Goal: Find specific page/section: Find specific page/section

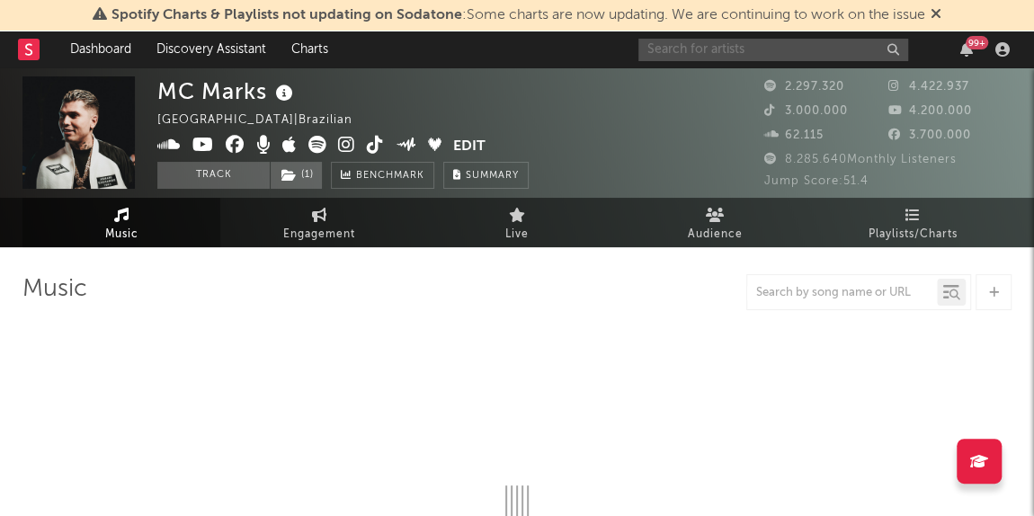
click at [753, 54] on input "text" at bounding box center [774, 50] width 270 height 22
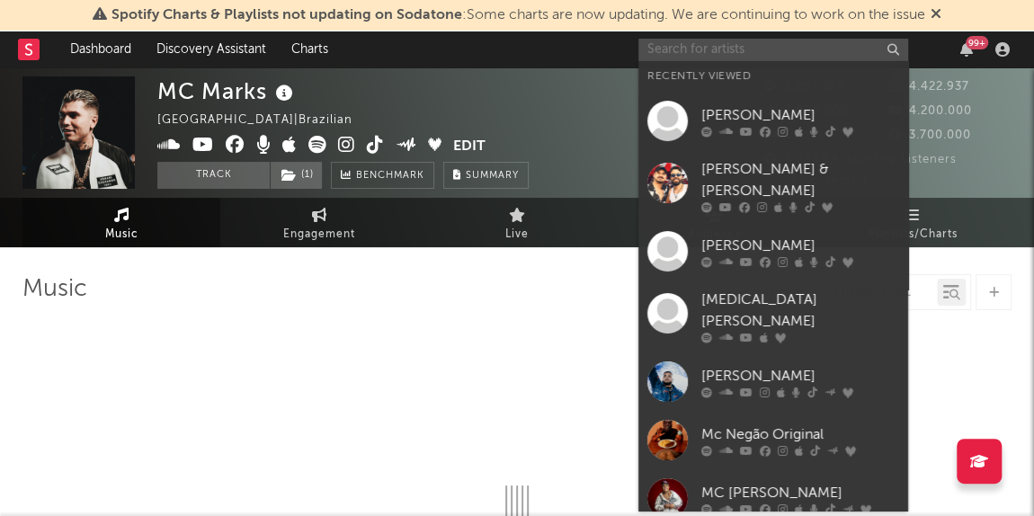
select select "6m"
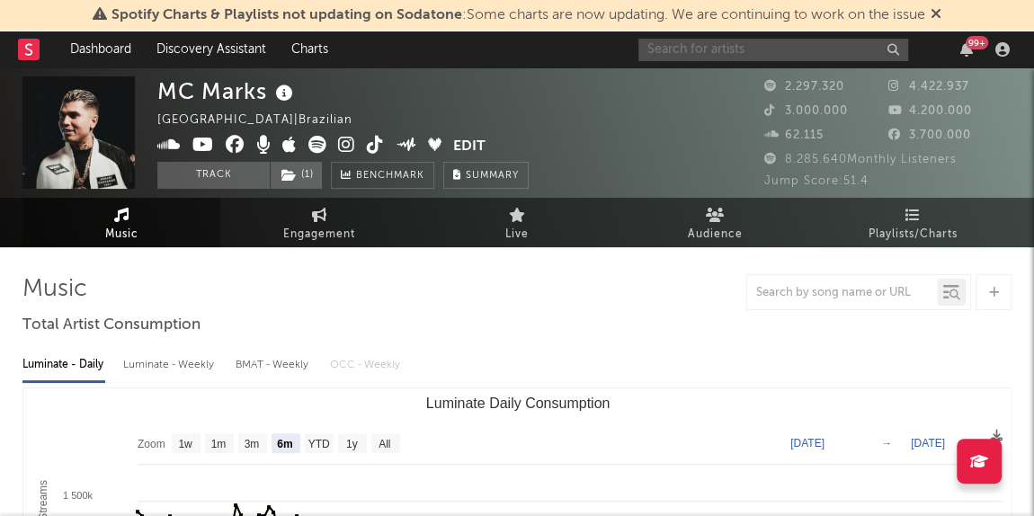
click at [676, 39] on input "text" at bounding box center [774, 50] width 270 height 22
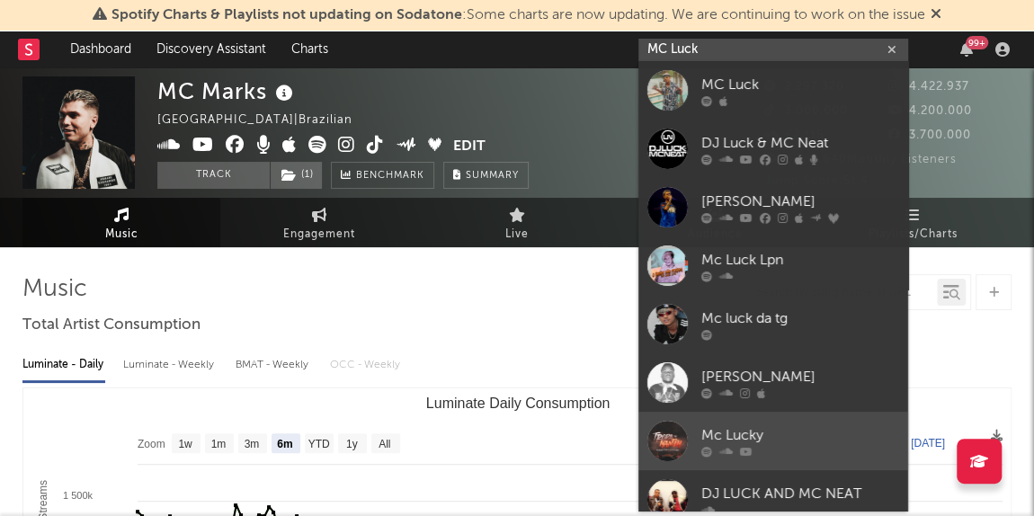
type input "MC Luck"
click at [778, 447] on div at bounding box center [801, 452] width 198 height 11
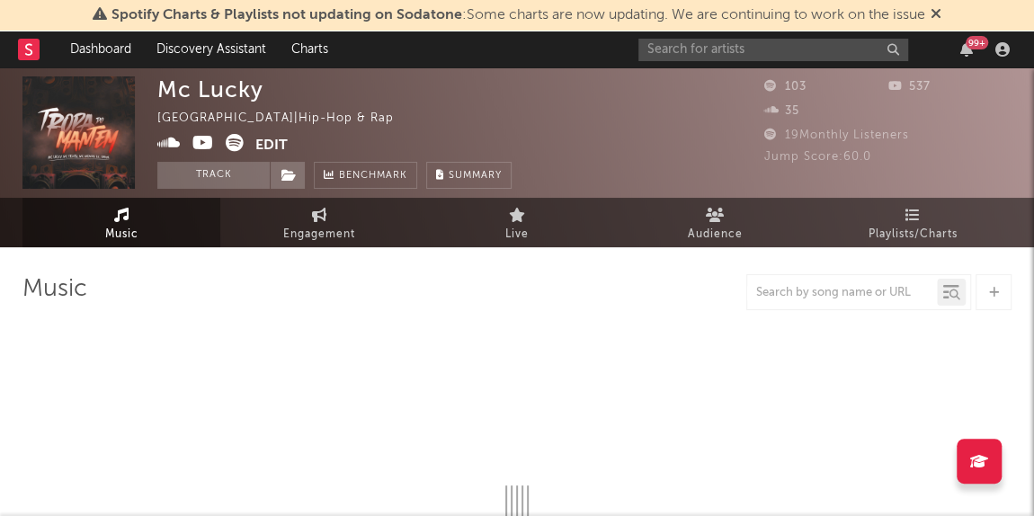
select select "1w"
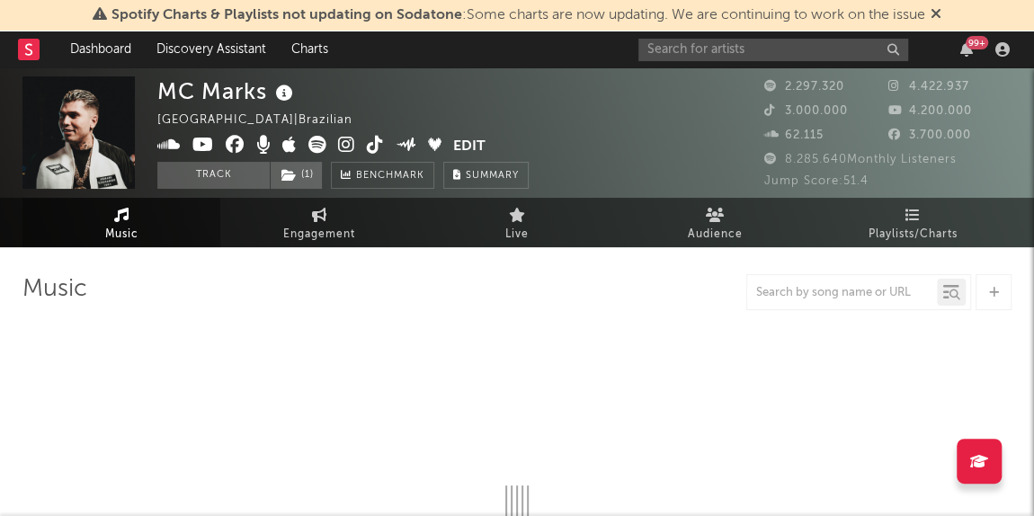
select select "6m"
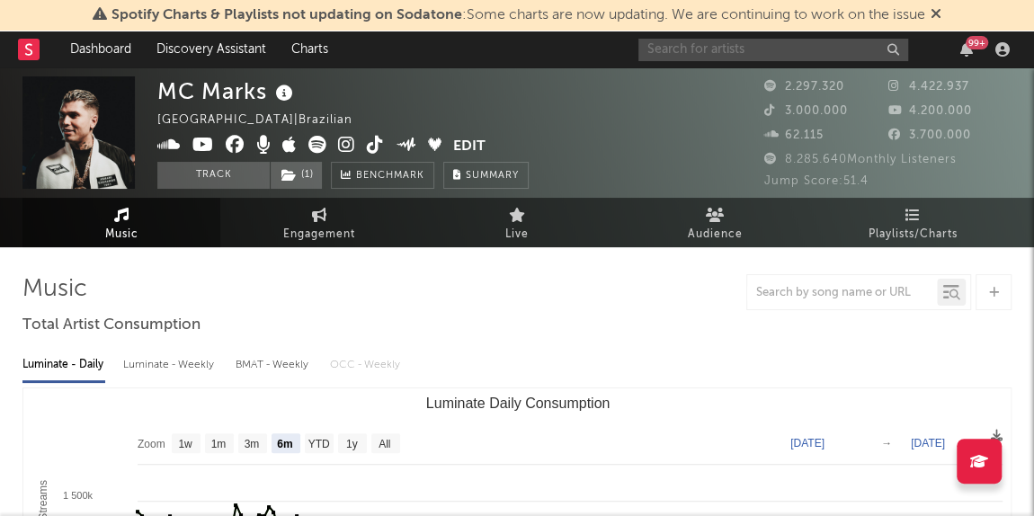
click at [671, 40] on input "text" at bounding box center [774, 50] width 270 height 22
type input "lucc"
